Goal: Navigation & Orientation: Find specific page/section

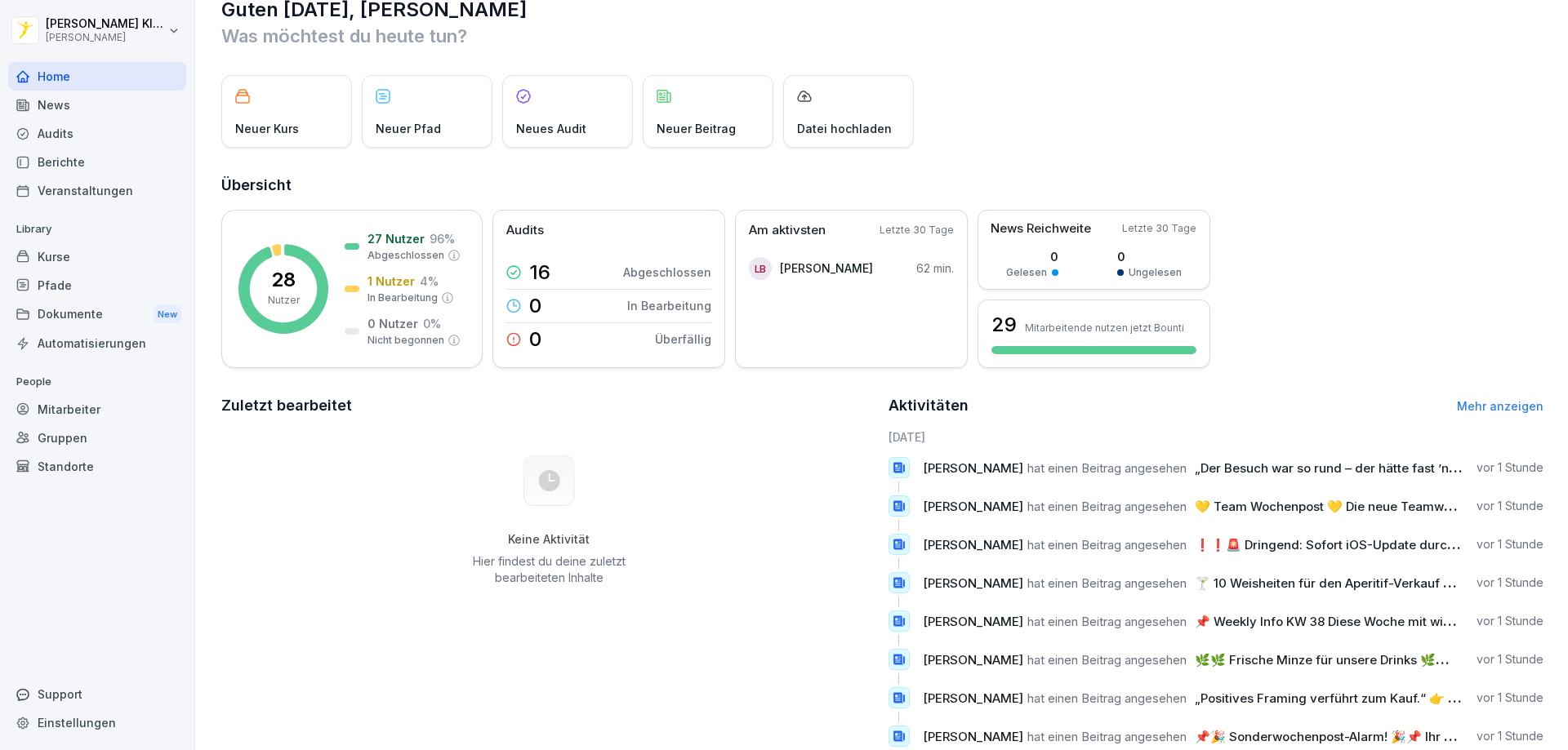
scroll to position [4, 0]
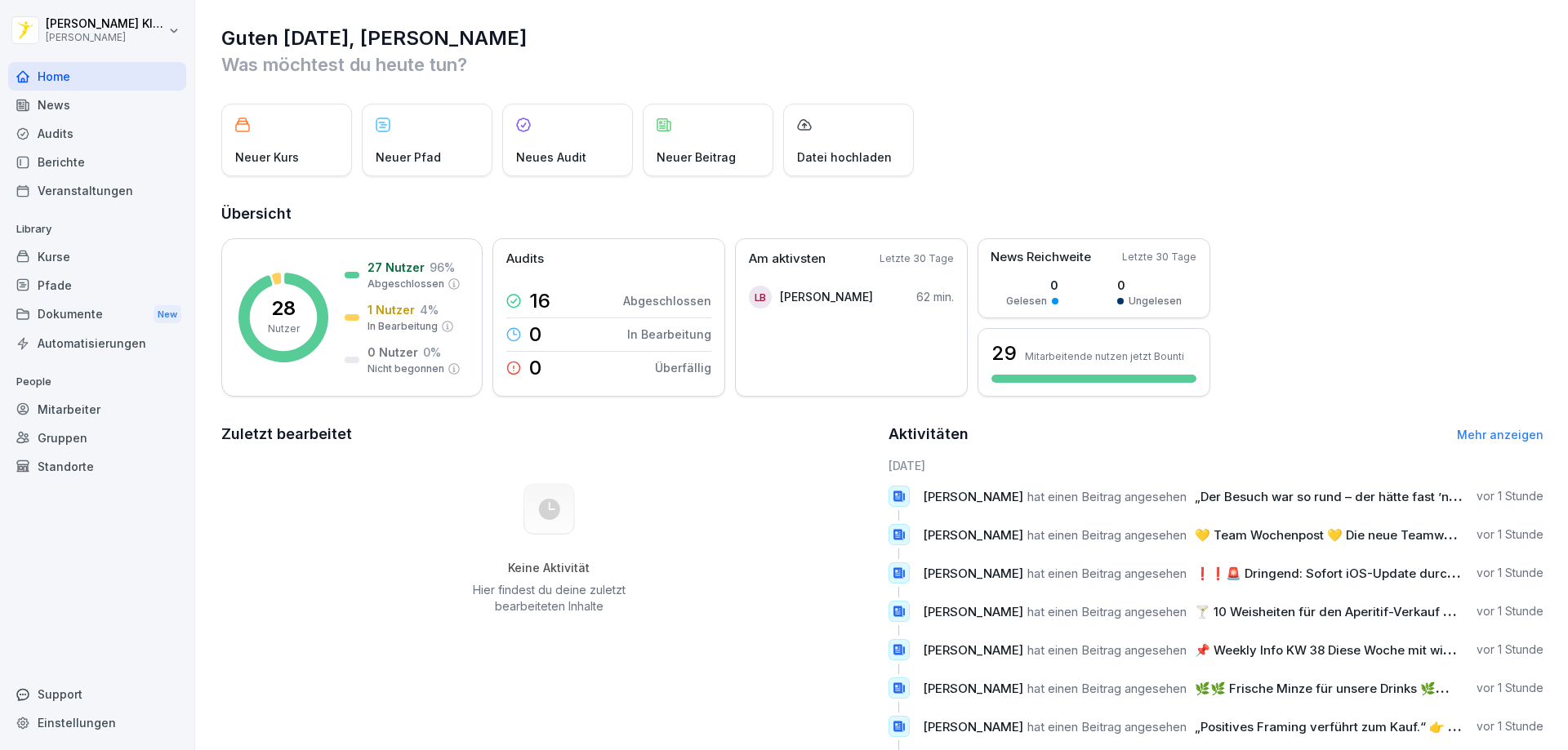
click at [88, 90] on div "Home" at bounding box center [97, 76] width 178 height 28
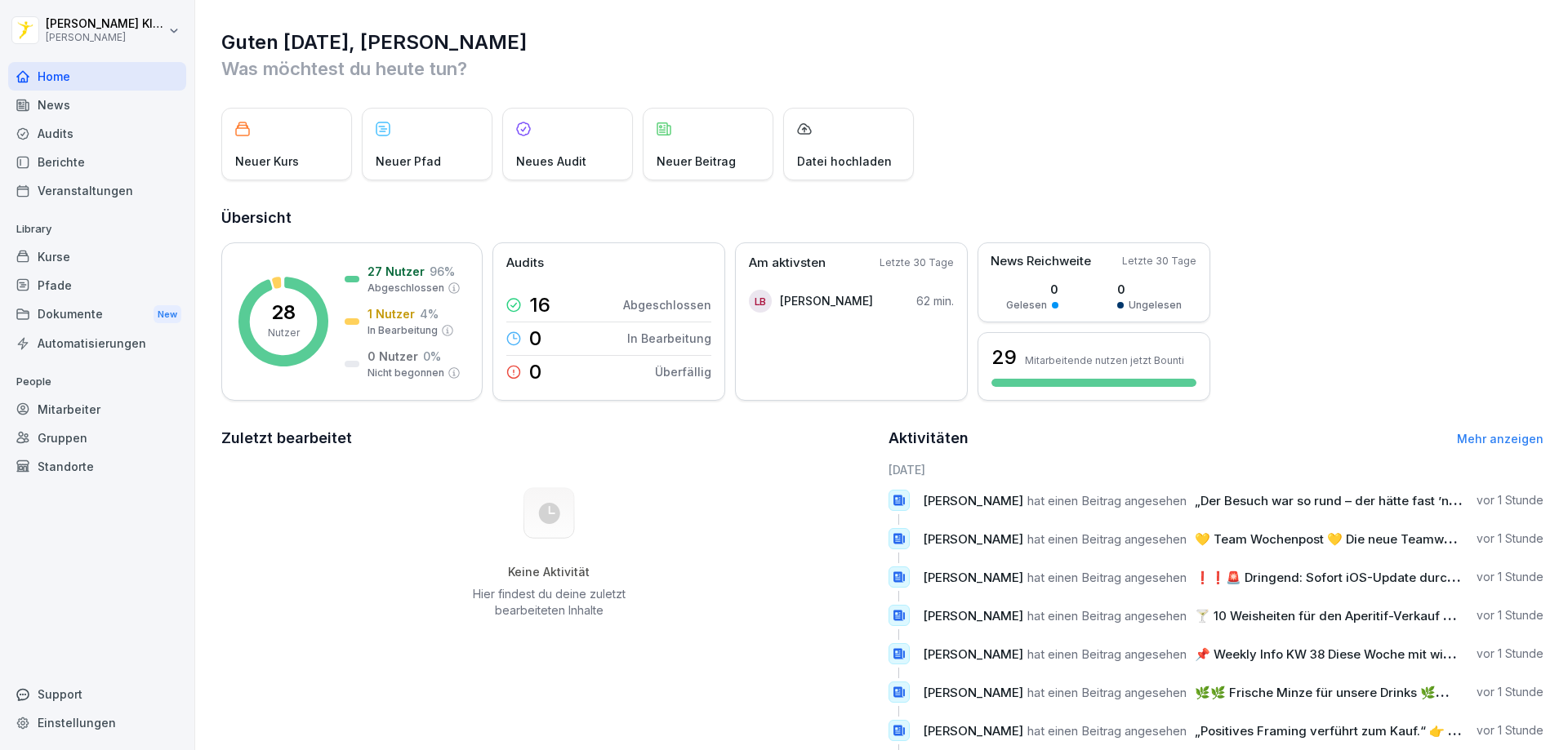
click at [91, 112] on div "News" at bounding box center [97, 104] width 178 height 28
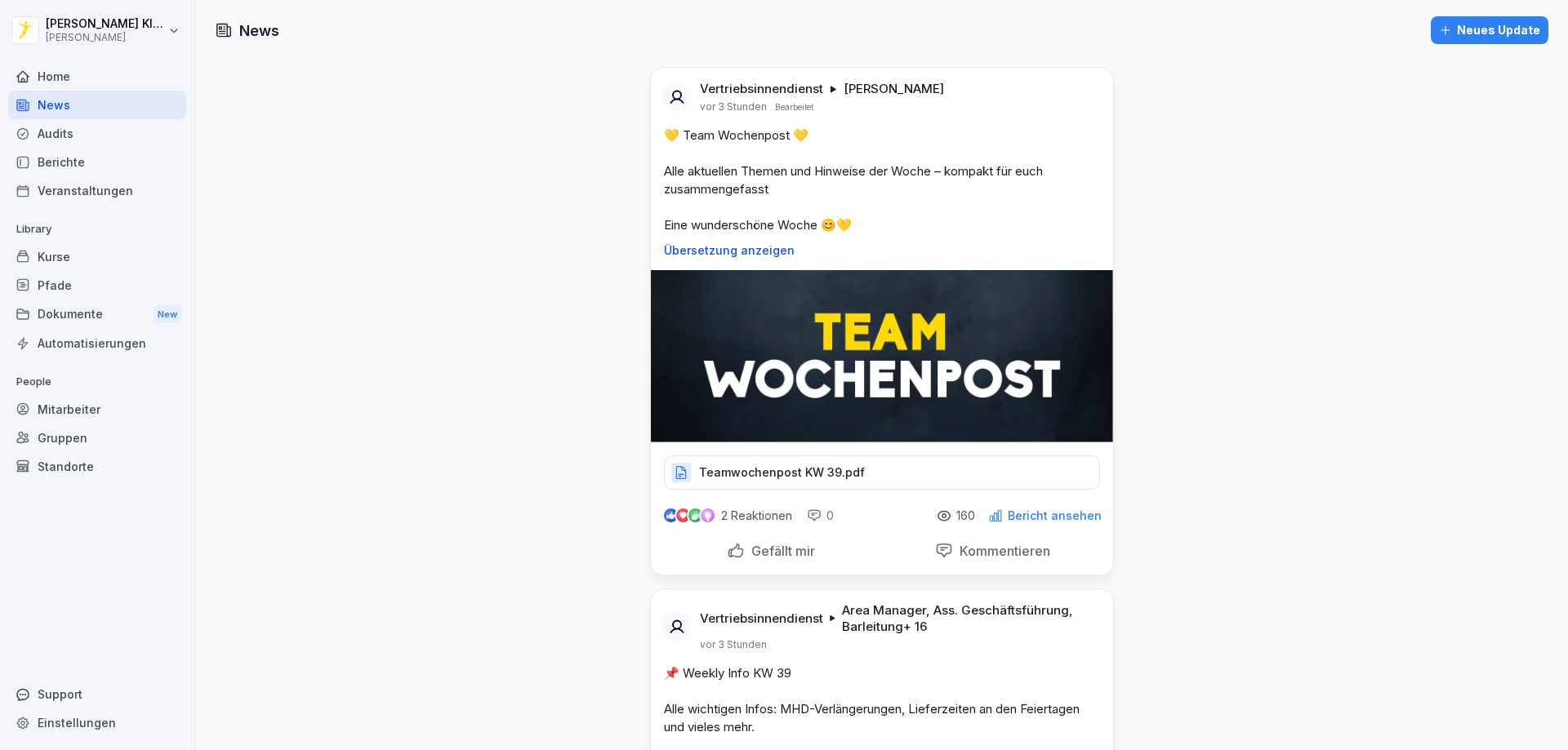
click at [89, 125] on div "Audits" at bounding box center [97, 133] width 178 height 28
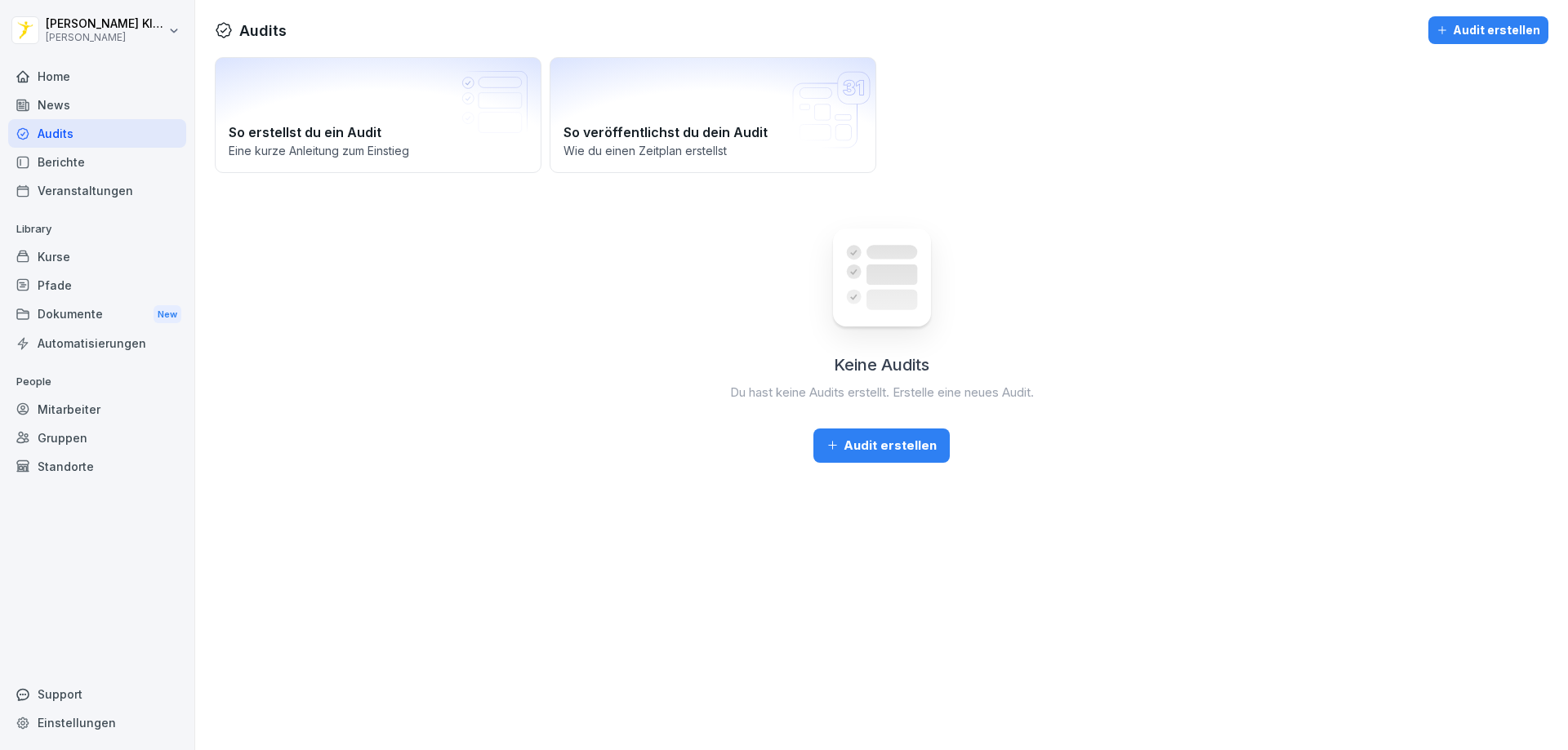
click at [75, 104] on div "News" at bounding box center [97, 104] width 178 height 28
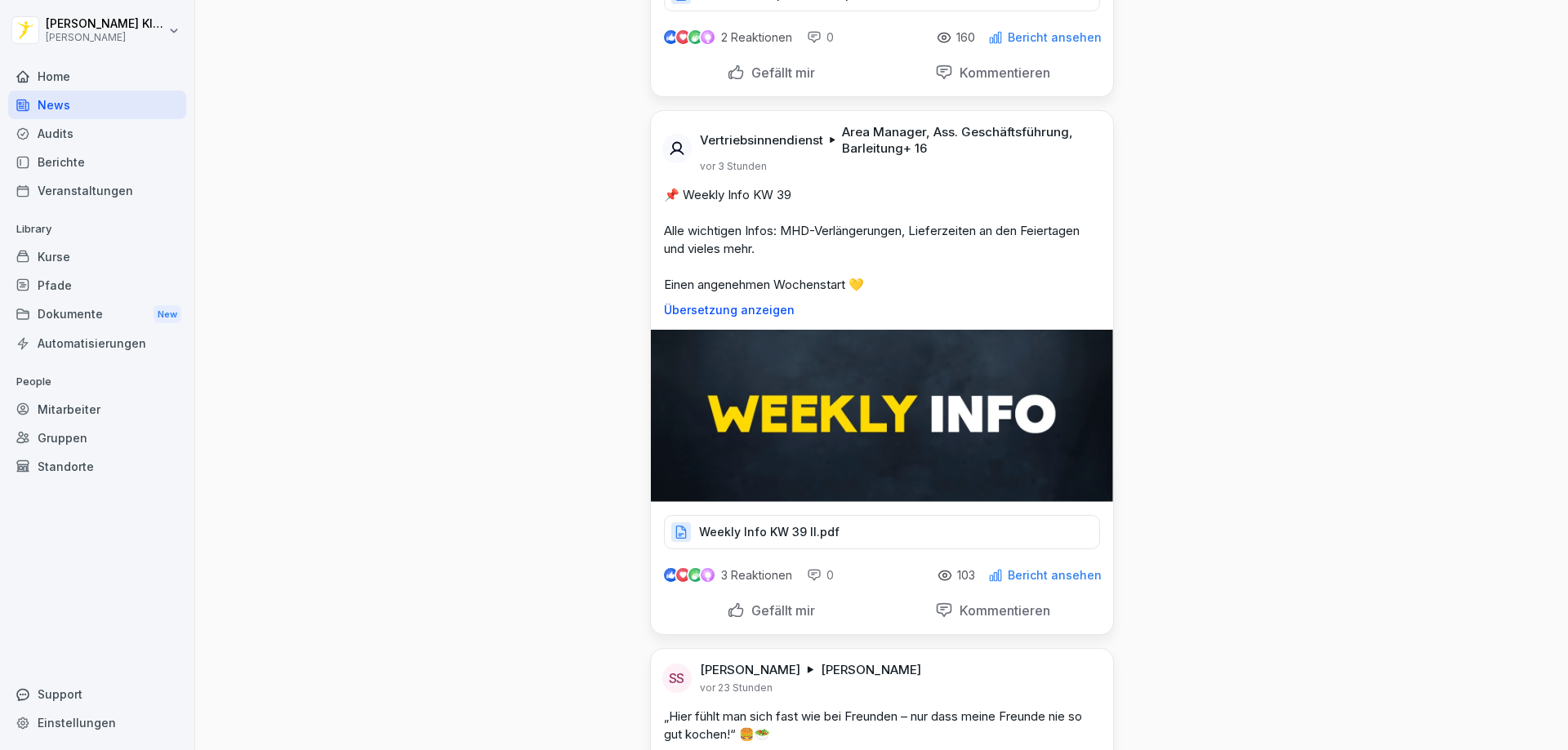
scroll to position [490, 0]
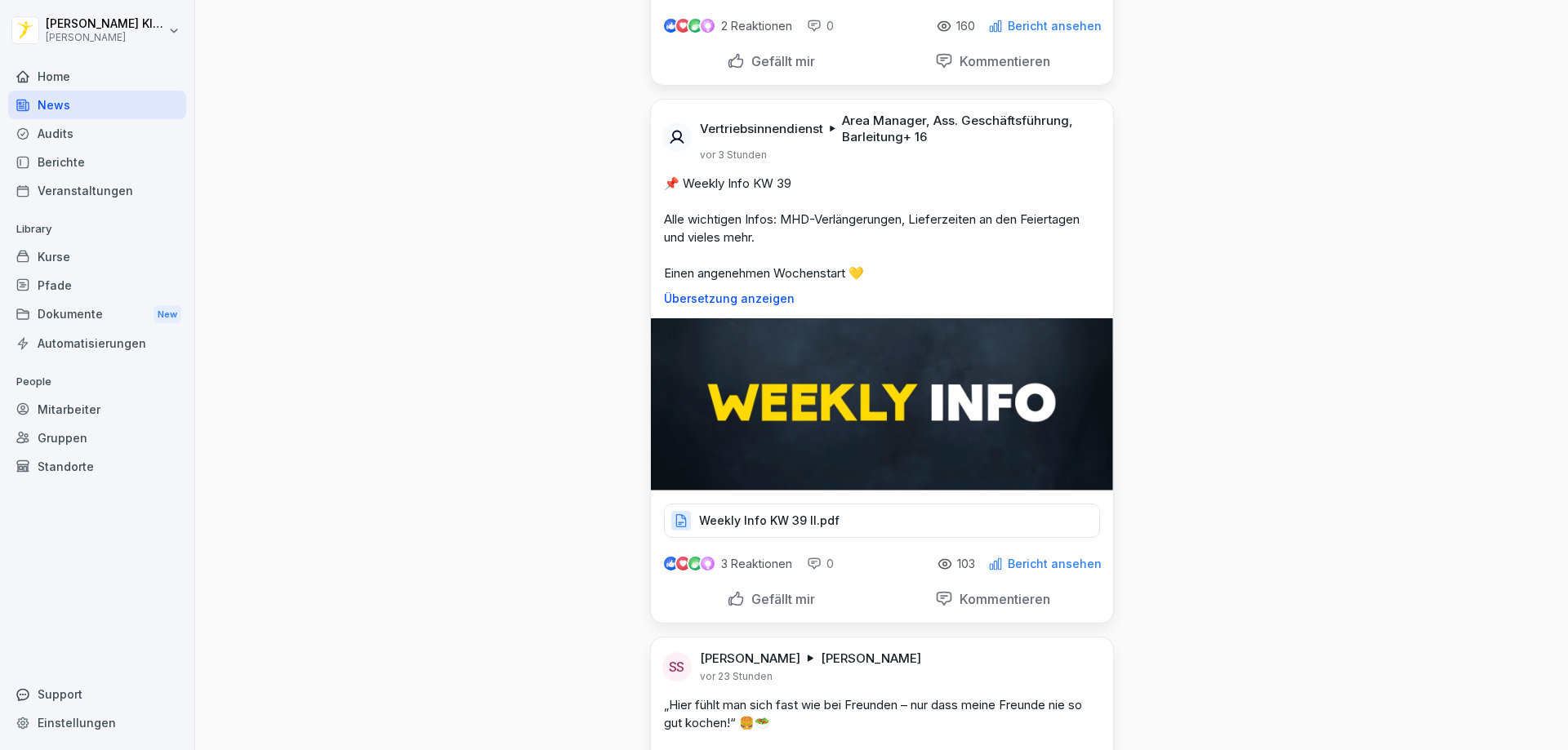
click at [804, 521] on p "Weekly Info KW 39 II.pdf" at bounding box center [769, 521] width 141 height 16
